Goal: Navigation & Orientation: Find specific page/section

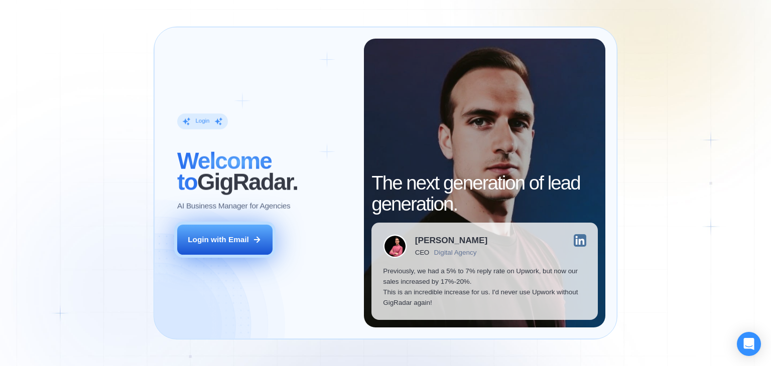
click at [241, 242] on div "Login with Email" at bounding box center [218, 239] width 61 height 11
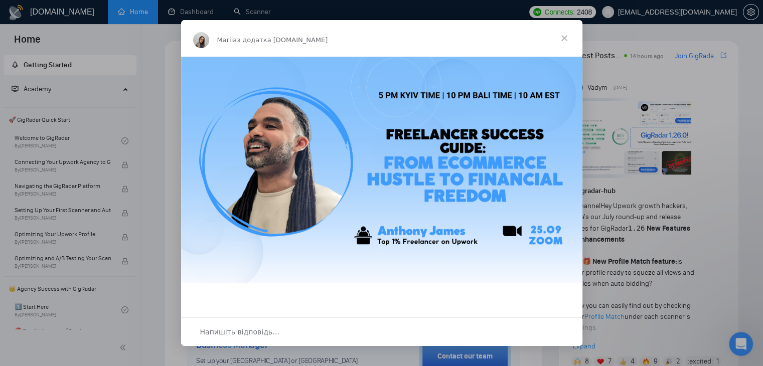
click at [567, 40] on span "Закрити" at bounding box center [564, 38] width 36 height 36
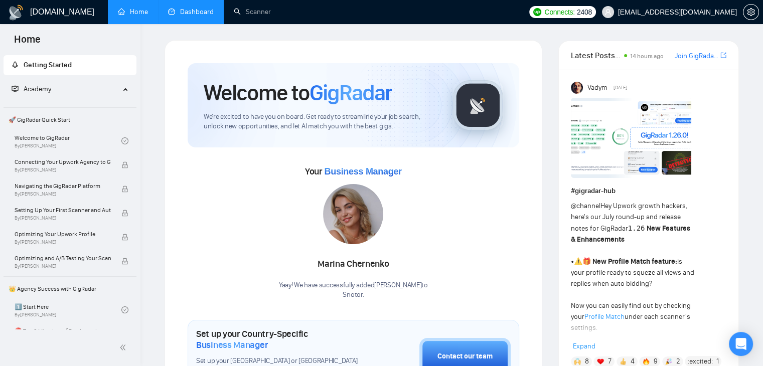
click at [208, 15] on link "Dashboard" at bounding box center [191, 12] width 46 height 9
